Goal: Task Accomplishment & Management: Use online tool/utility

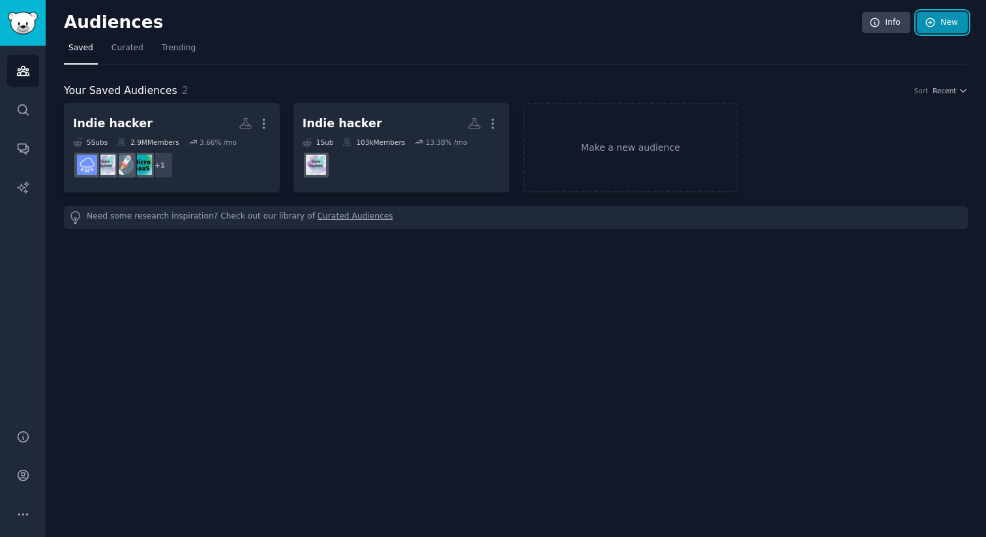
click at [934, 25] on icon at bounding box center [930, 22] width 8 height 8
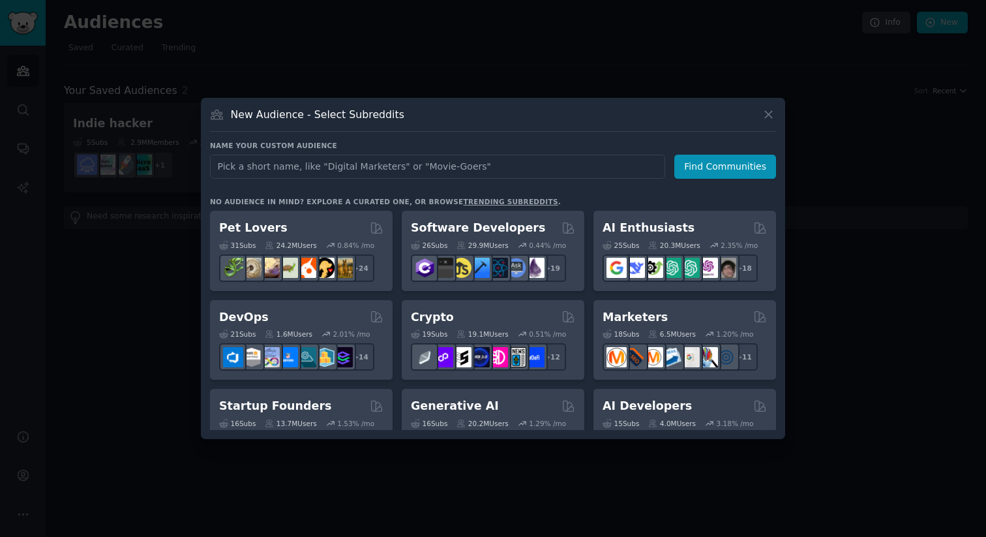
click at [383, 165] on input "text" at bounding box center [437, 167] width 455 height 24
type input "C"
type input "chatGPT"
click at [718, 166] on button "Find Communities" at bounding box center [725, 167] width 102 height 24
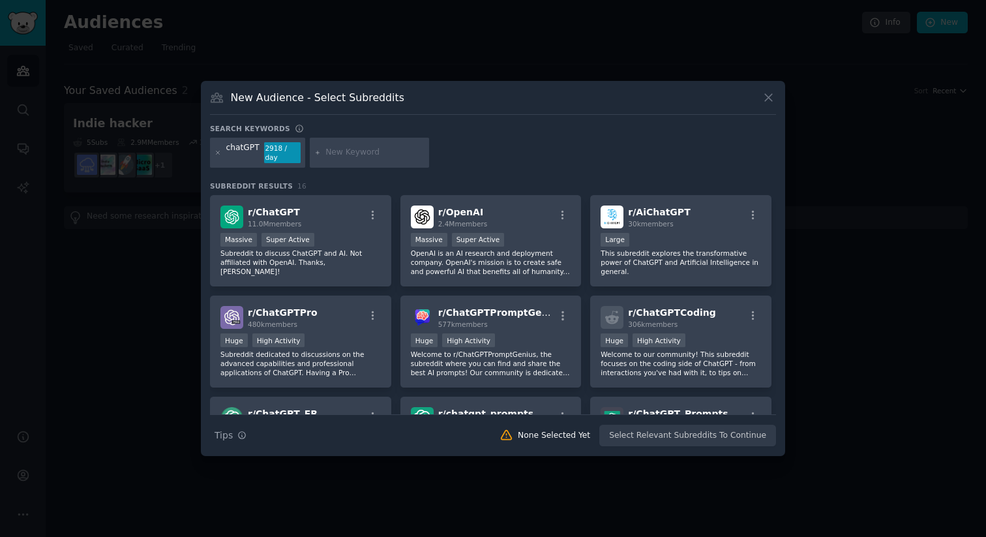
click at [338, 156] on input "text" at bounding box center [374, 153] width 99 height 12
type input "AI"
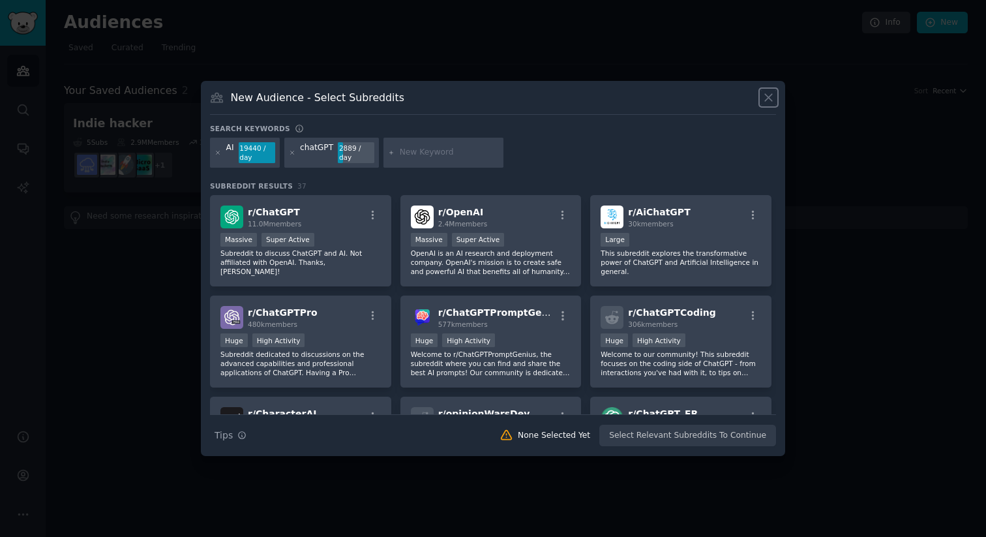
click at [771, 97] on icon at bounding box center [769, 98] width 14 height 14
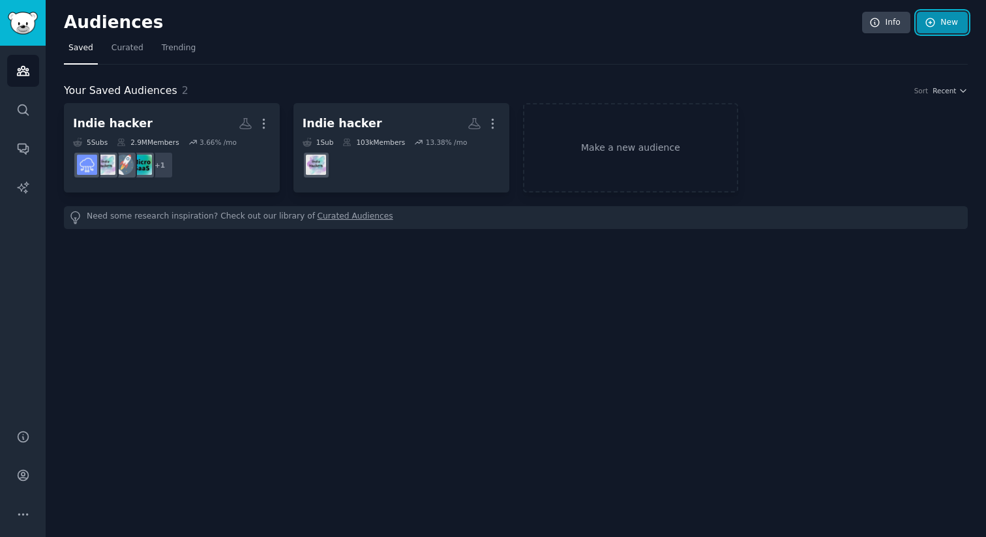
click at [957, 22] on link "New" at bounding box center [942, 23] width 51 height 22
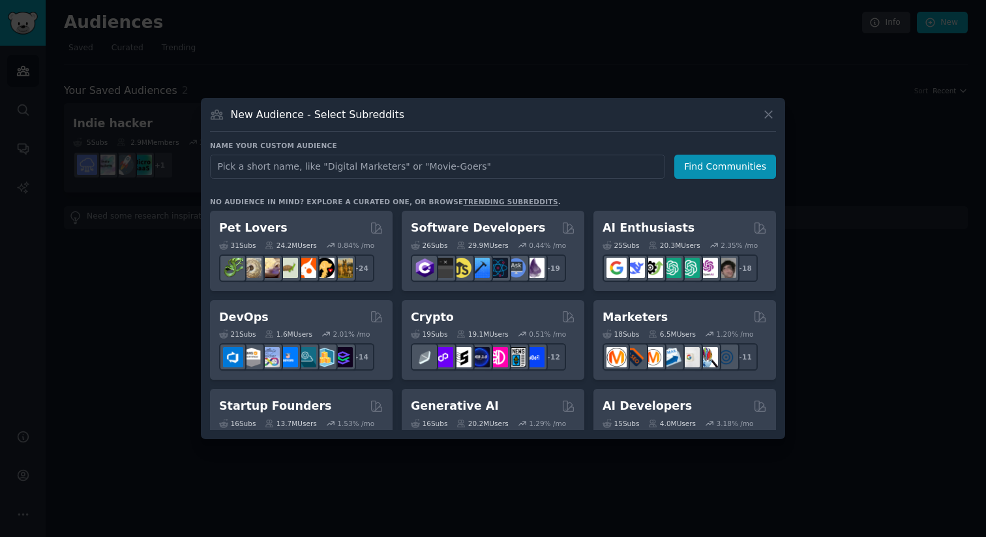
click at [406, 168] on input "text" at bounding box center [437, 167] width 455 height 24
type input "C"
type input "c"
type input "C"
type input "chatGPT"
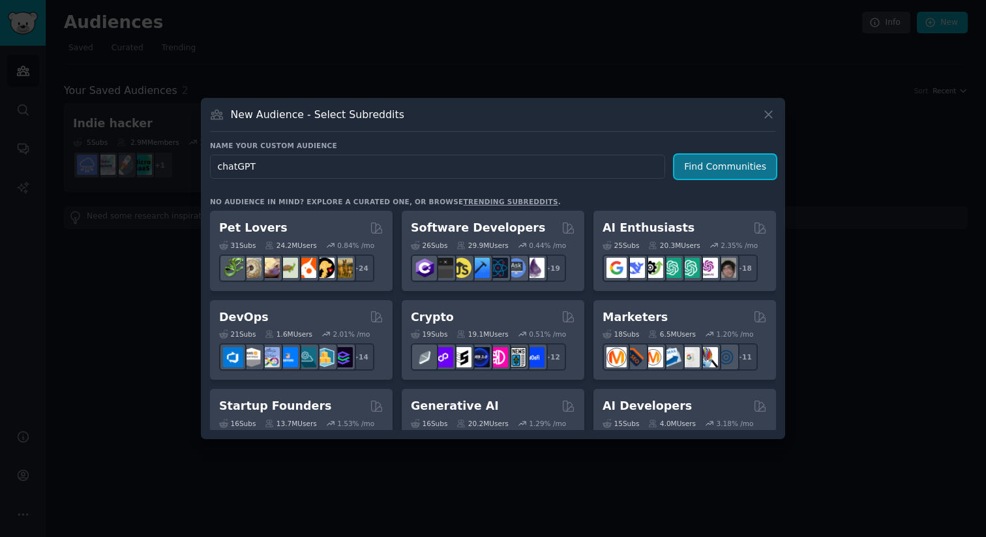
click at [709, 174] on button "Find Communities" at bounding box center [725, 167] width 102 height 24
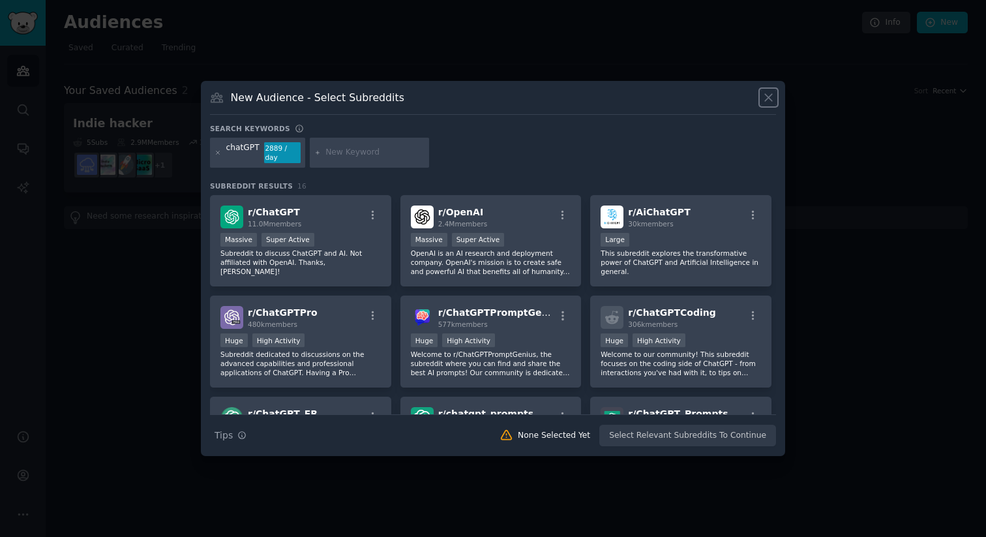
click at [767, 95] on icon at bounding box center [768, 98] width 7 height 7
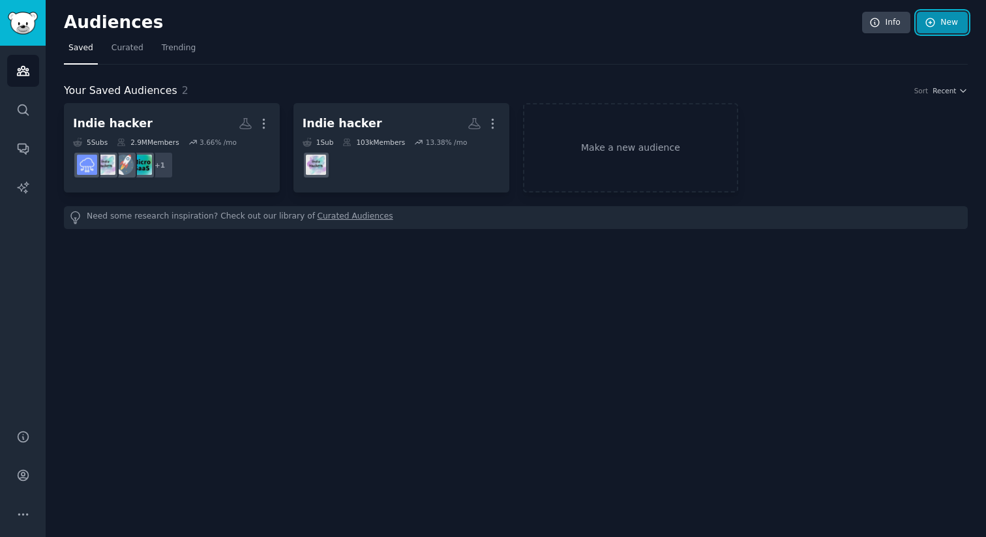
click at [942, 29] on link "New" at bounding box center [942, 23] width 51 height 22
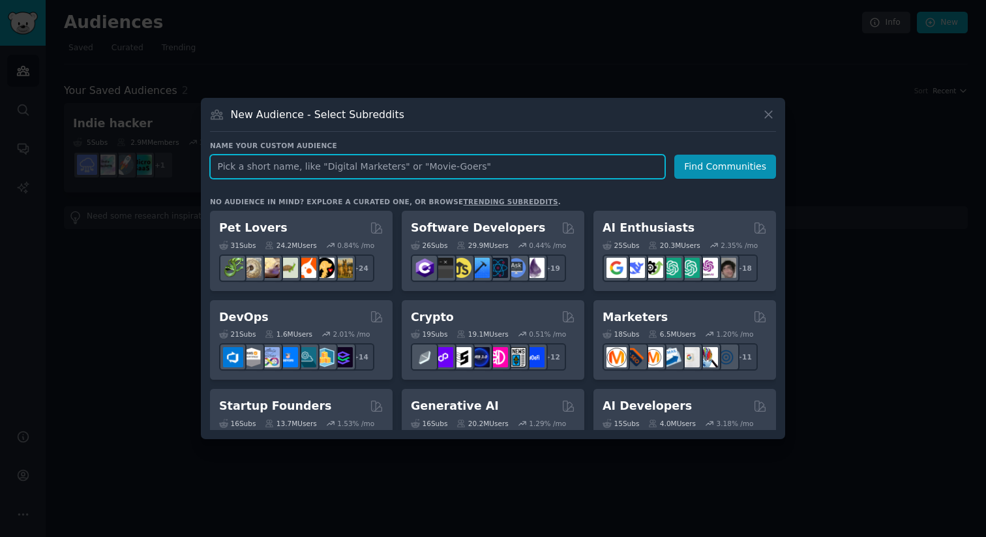
click at [453, 171] on input "text" at bounding box center [437, 167] width 455 height 24
type input "C"
click at [453, 171] on input "chatGOT" at bounding box center [437, 167] width 455 height 24
type input "chatGPT"
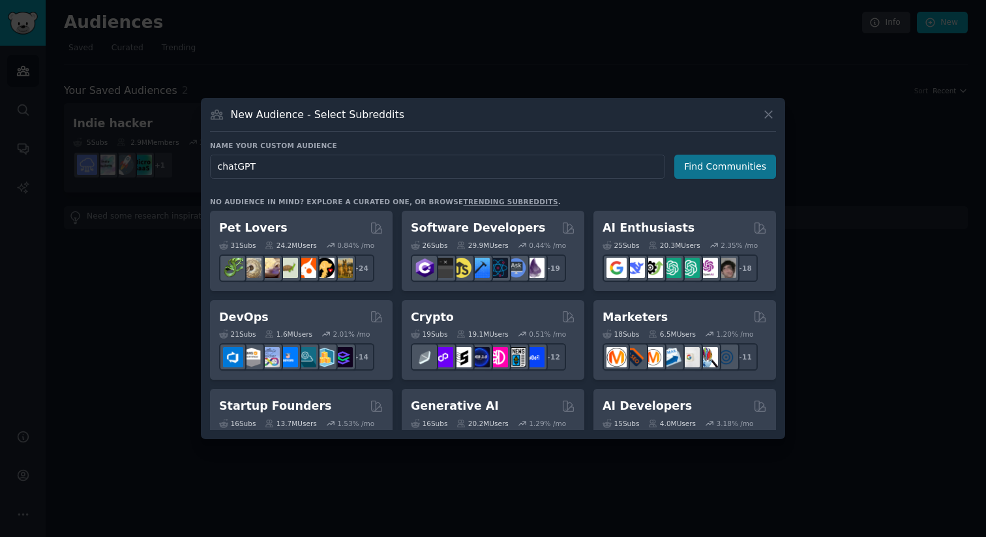
click at [706, 165] on button "Find Communities" at bounding box center [725, 167] width 102 height 24
